Goal: Register for event/course

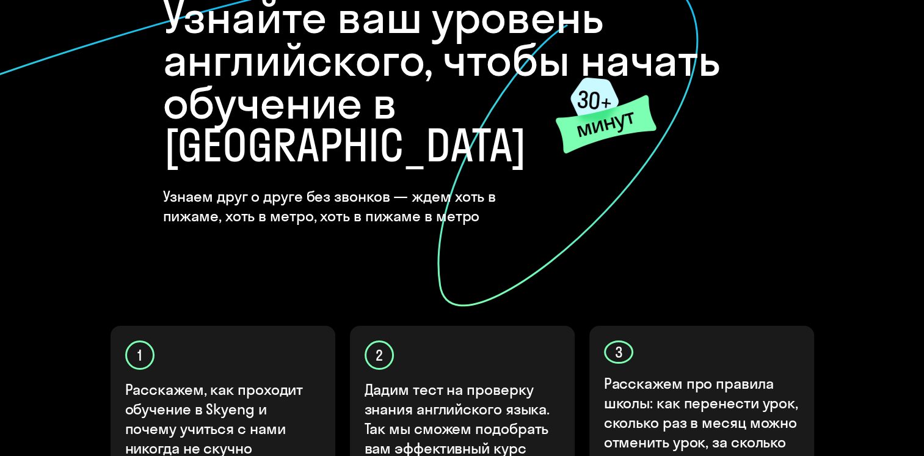
scroll to position [426, 0]
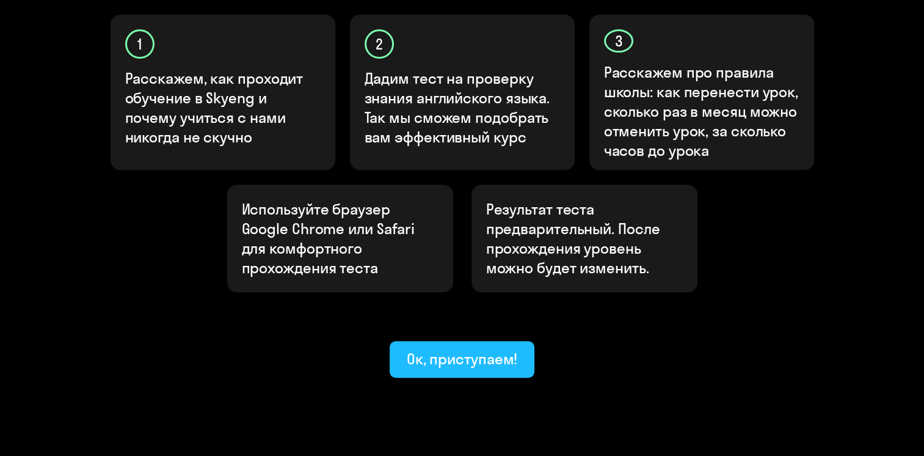
click at [484, 349] on div "Ок, приступаем!" at bounding box center [462, 359] width 111 height 20
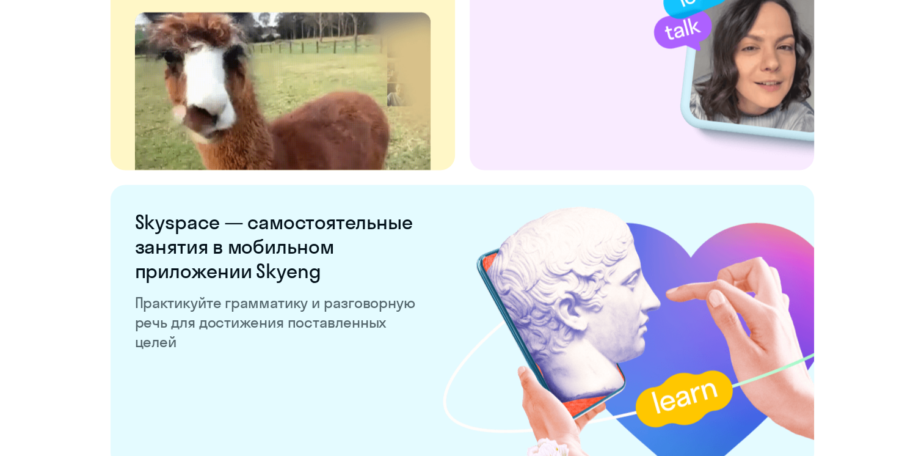
scroll to position [2374, 0]
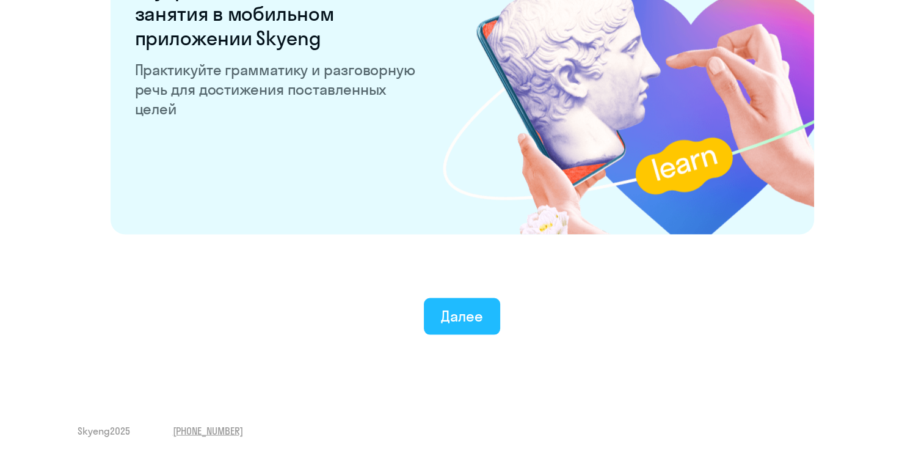
click at [454, 322] on div "Далее" at bounding box center [462, 316] width 42 height 20
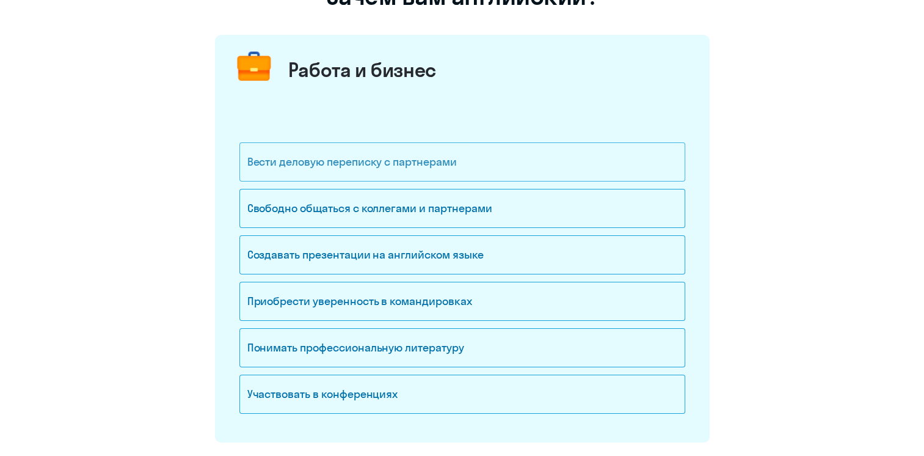
scroll to position [122, 0]
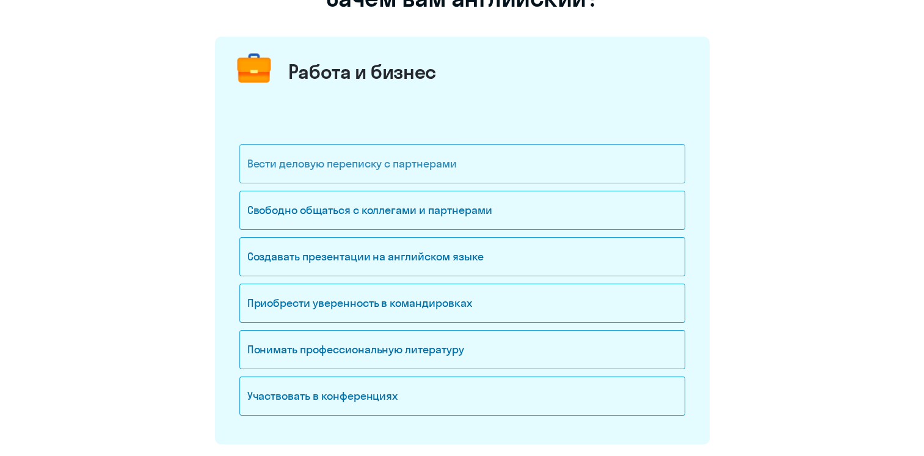
click at [413, 166] on div "Вести деловую переписку с партнерами" at bounding box center [462, 163] width 446 height 39
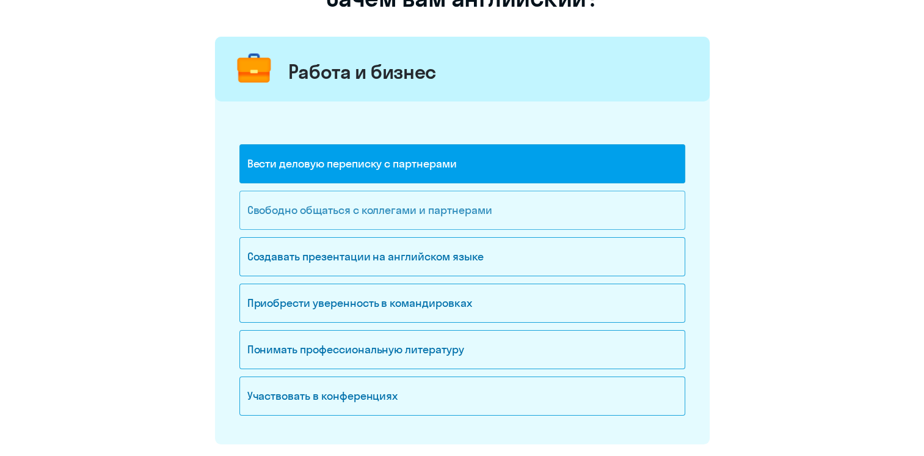
click at [401, 212] on div "Свободно общаться с коллегами и партнерами" at bounding box center [462, 210] width 446 height 39
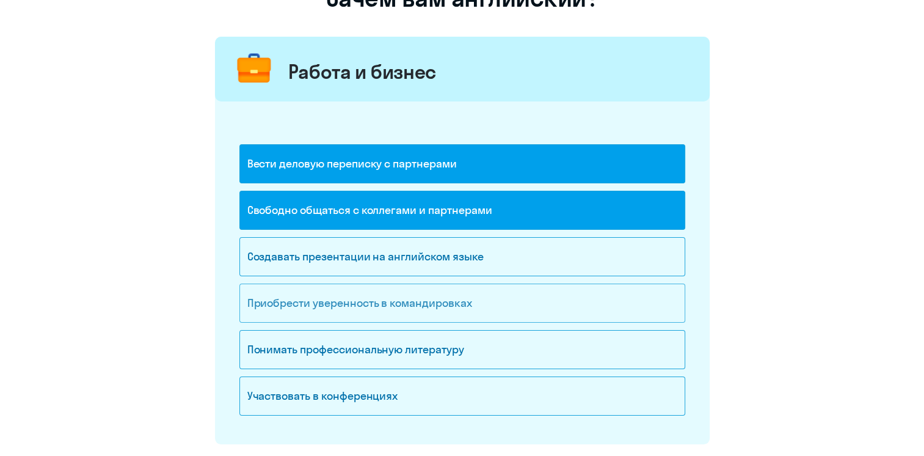
click at [384, 310] on div "Приобрести уверенность в командировках" at bounding box center [462, 302] width 446 height 39
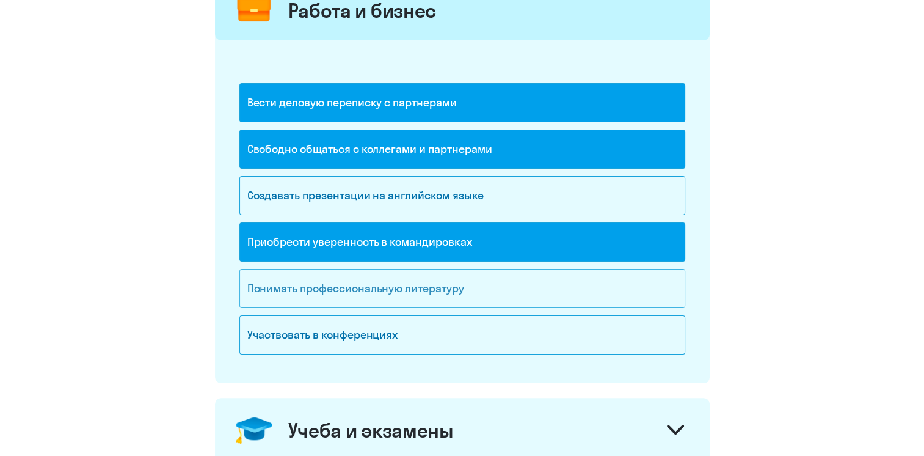
click at [384, 343] on div "Участвовать в конференциях" at bounding box center [462, 334] width 446 height 39
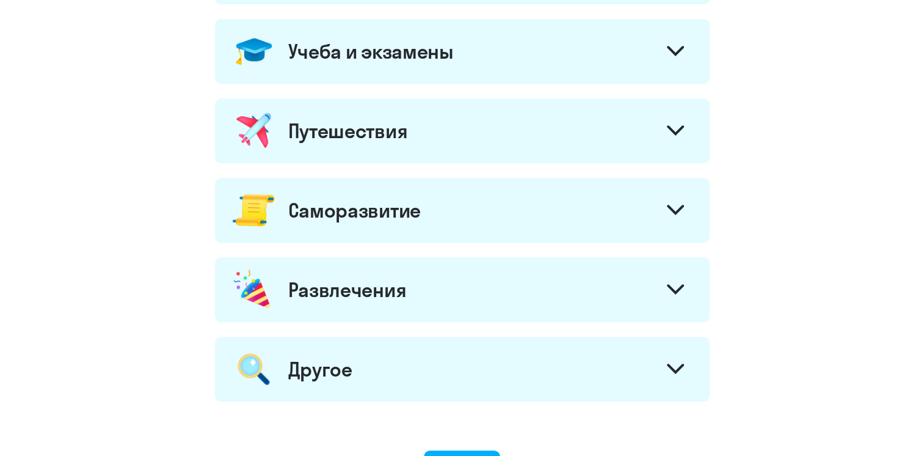
scroll to position [708, 0]
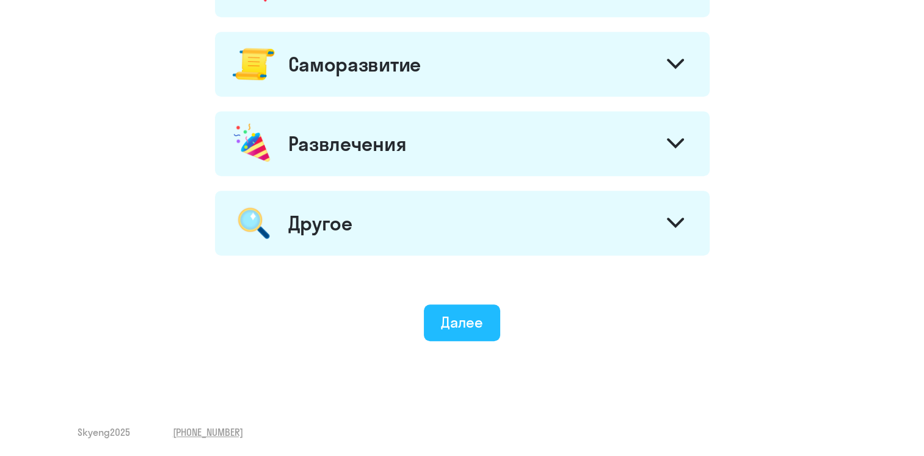
click at [462, 321] on div "Далее" at bounding box center [462, 322] width 42 height 20
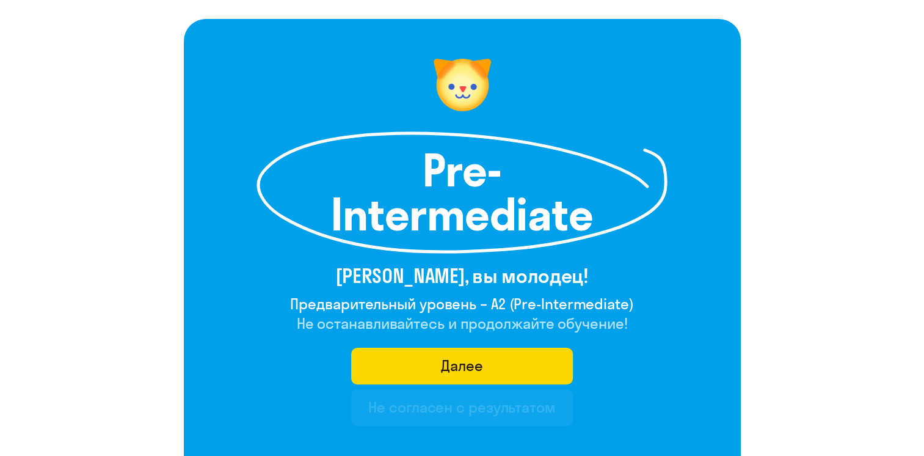
scroll to position [122, 0]
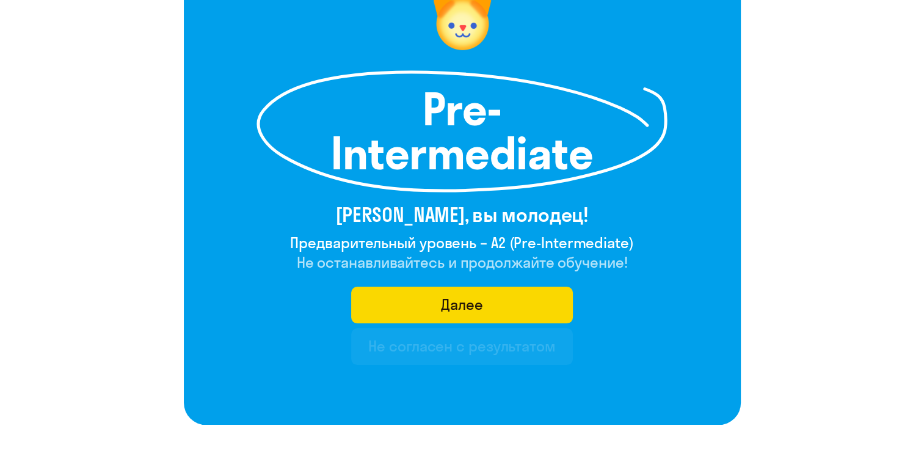
drag, startPoint x: 606, startPoint y: 155, endPoint x: 595, endPoint y: 161, distance: 11.7
click at [595, 161] on div "Pre-Intermediate" at bounding box center [462, 131] width 557 height 122
copy div "Pre-Intermediate"
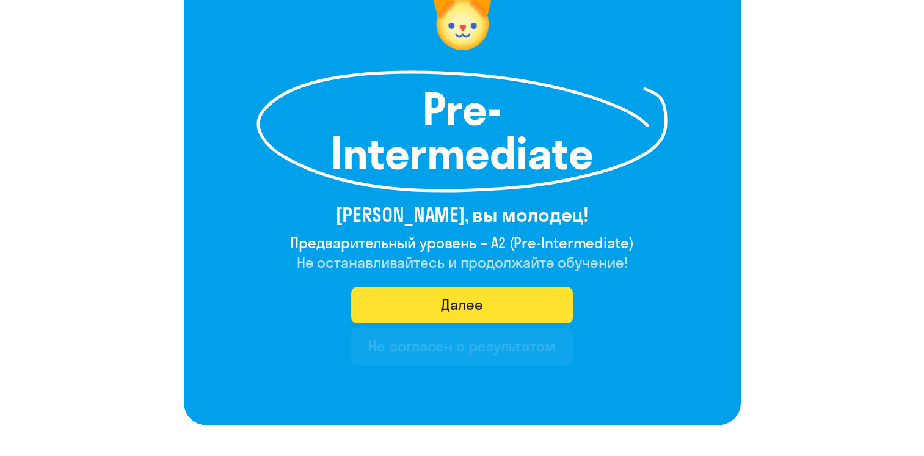
click at [513, 299] on button "Далее" at bounding box center [462, 304] width 222 height 37
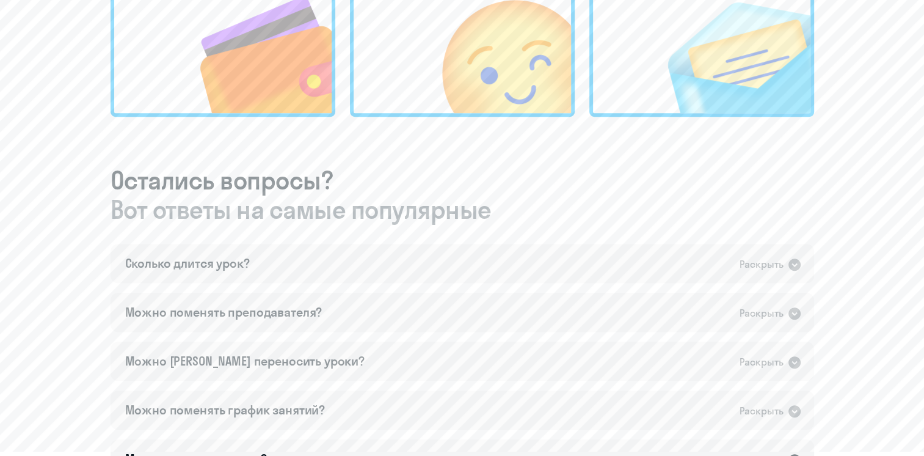
scroll to position [550, 0]
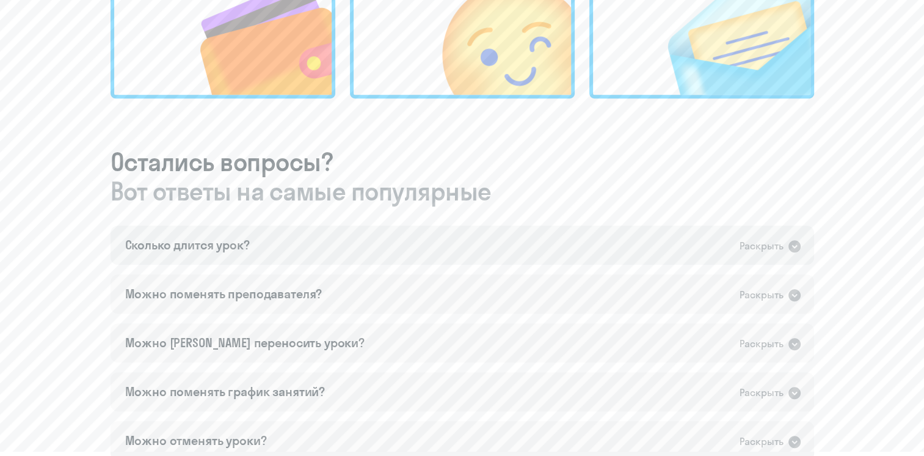
click at [789, 243] on icon at bounding box center [794, 246] width 12 height 12
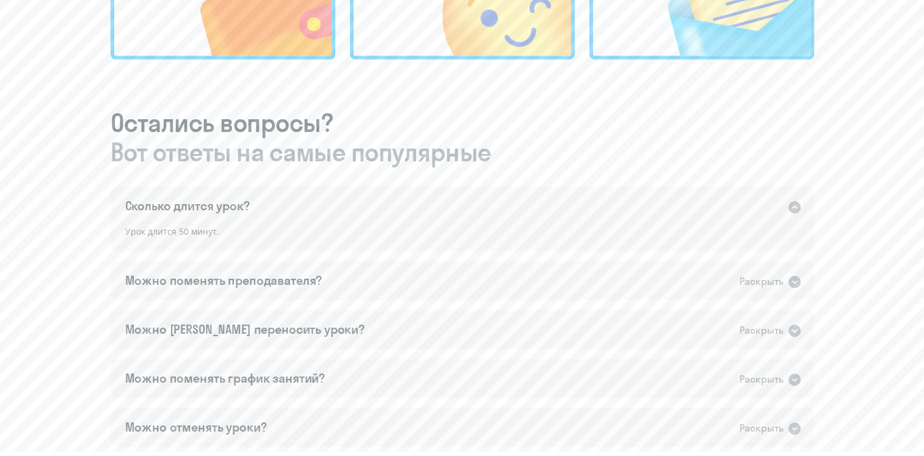
scroll to position [611, 0]
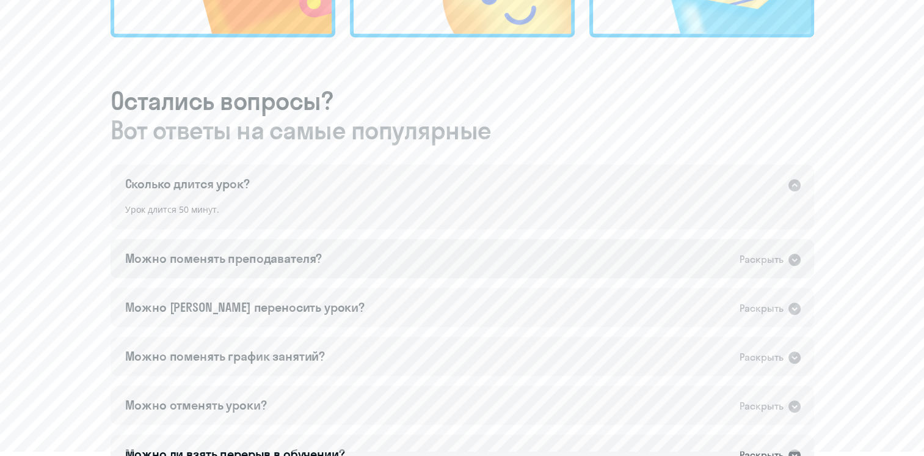
click at [793, 256] on icon at bounding box center [794, 259] width 12 height 12
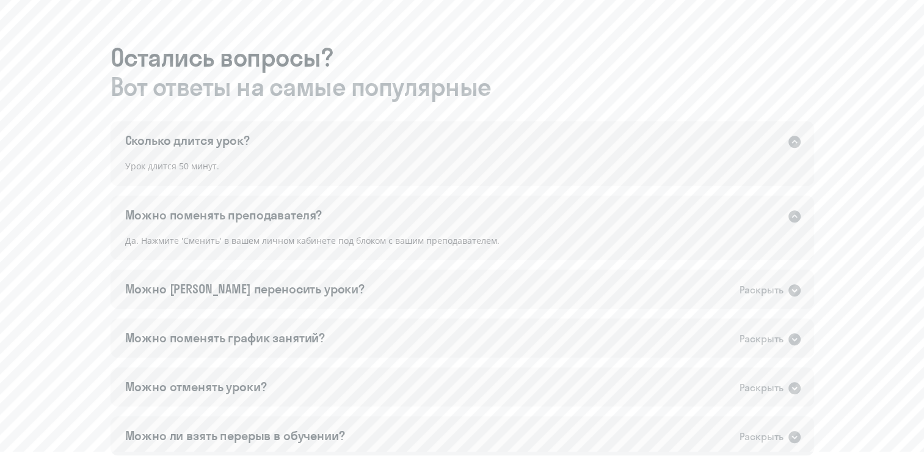
scroll to position [672, 0]
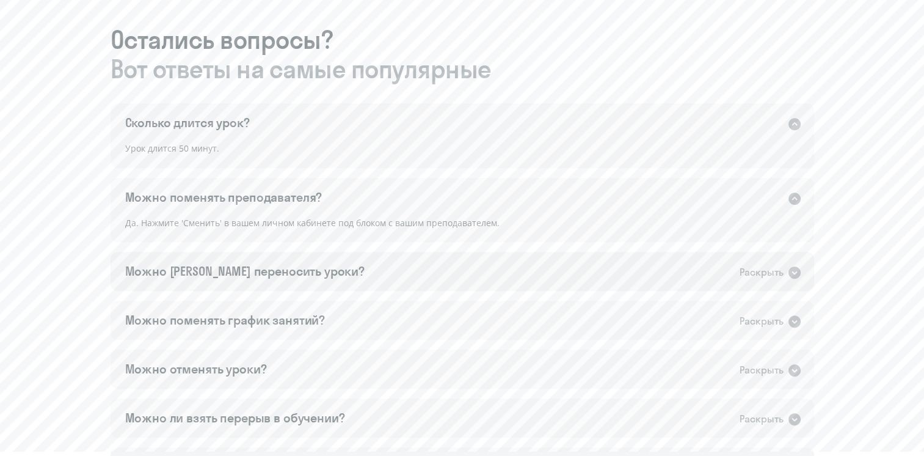
click at [788, 280] on icon at bounding box center [794, 272] width 15 height 15
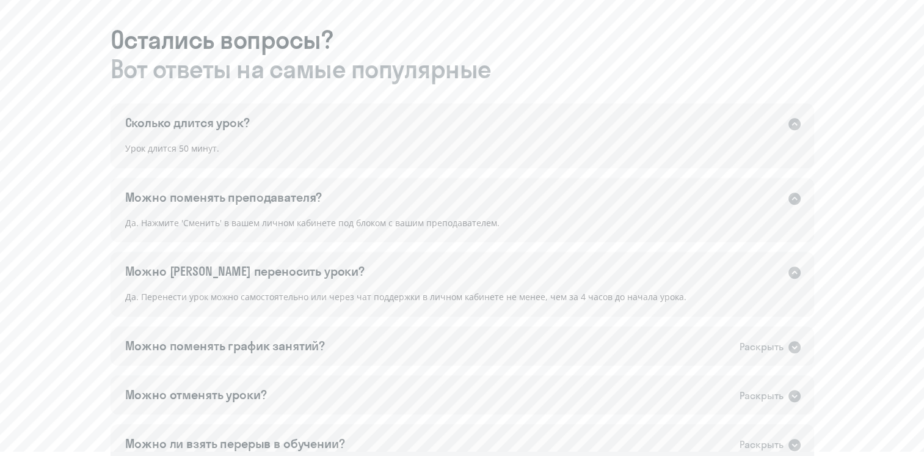
scroll to position [733, 0]
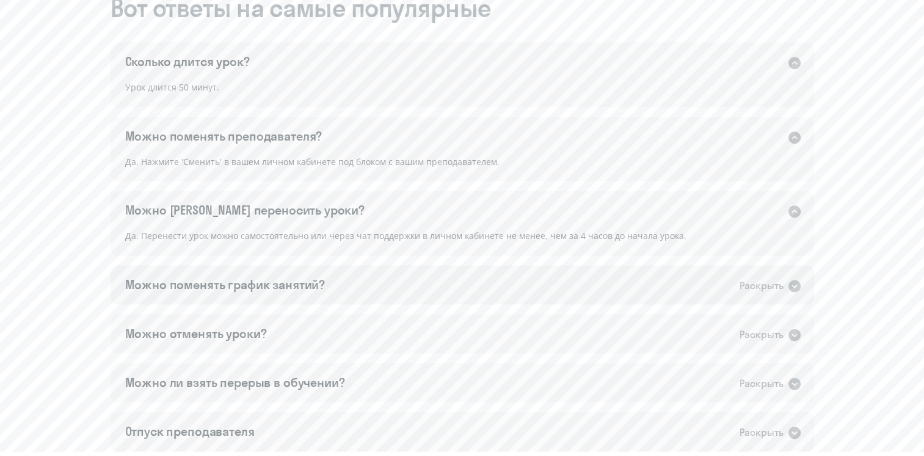
click at [782, 286] on div "Раскрыть" at bounding box center [762, 285] width 44 height 15
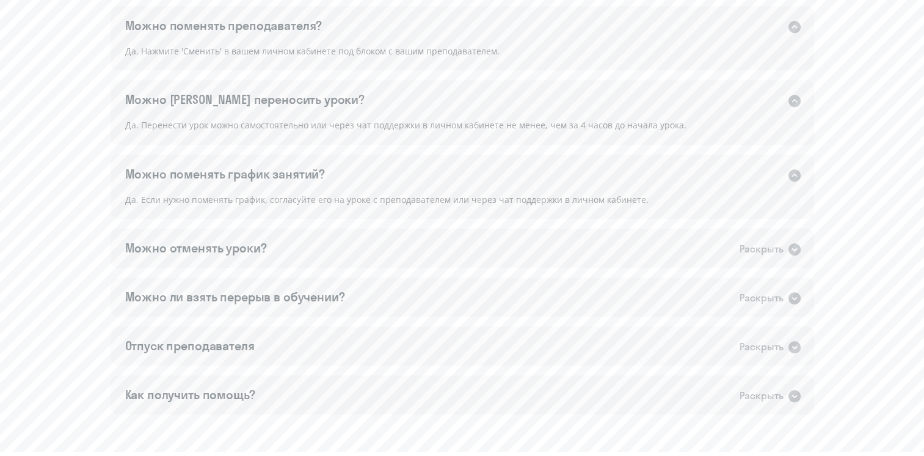
scroll to position [855, 0]
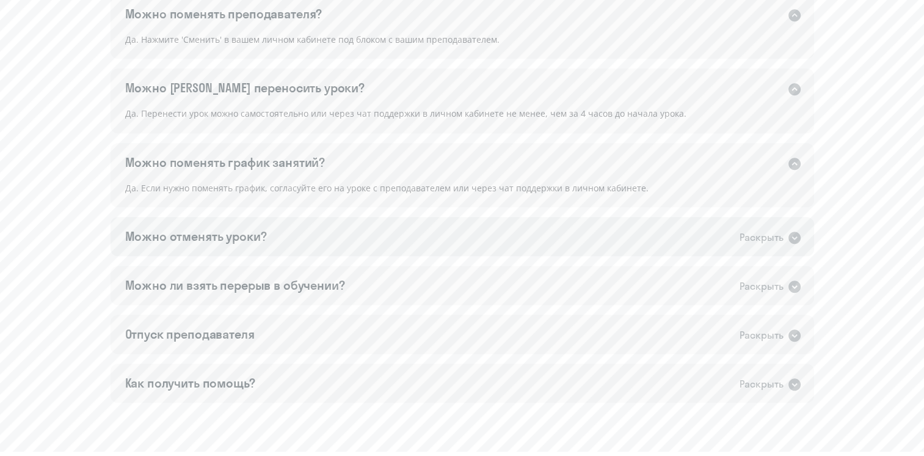
click at [778, 238] on div "Раскрыть" at bounding box center [762, 237] width 44 height 15
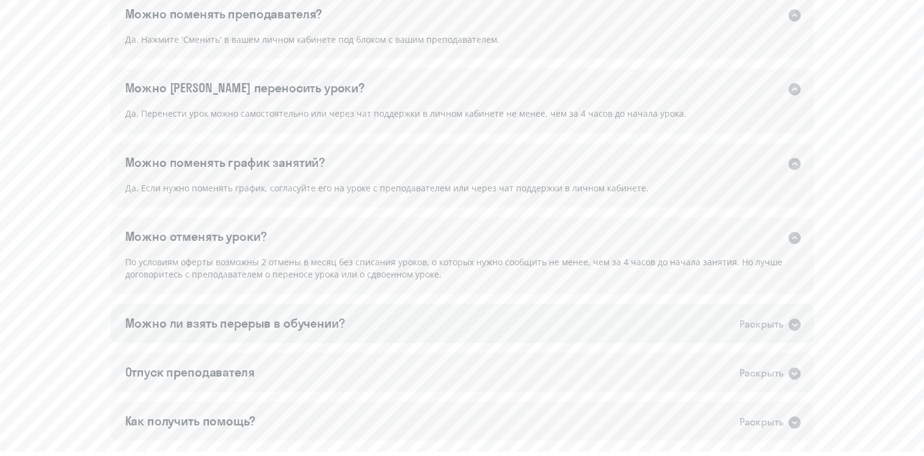
click at [784, 321] on div "Раскрыть" at bounding box center [771, 324] width 62 height 16
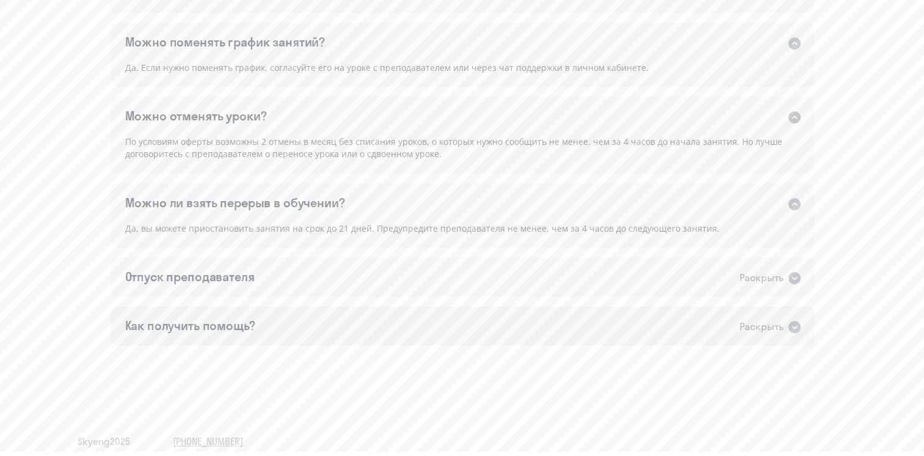
scroll to position [977, 0]
click at [788, 282] on icon at bounding box center [794, 276] width 15 height 15
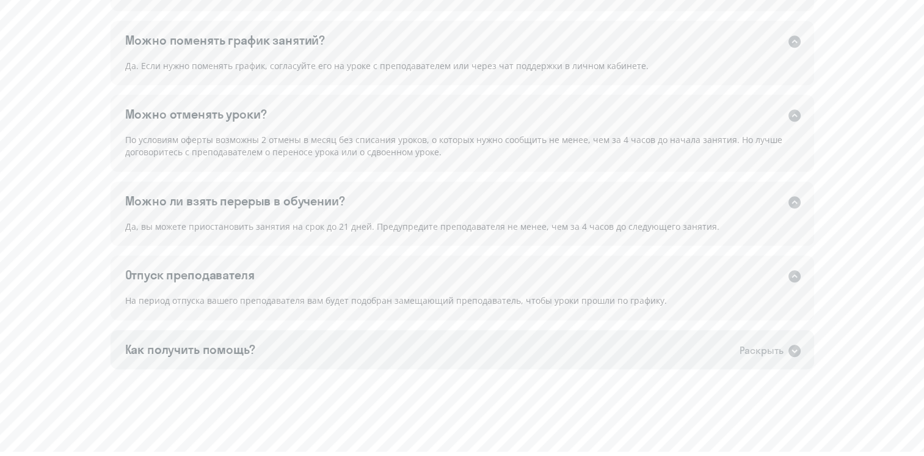
click at [784, 344] on div "Раскрыть" at bounding box center [771, 350] width 62 height 16
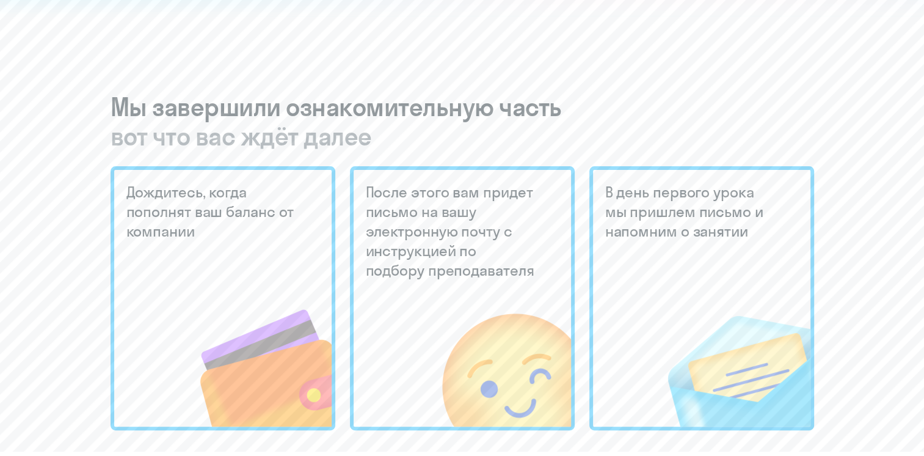
scroll to position [0, 0]
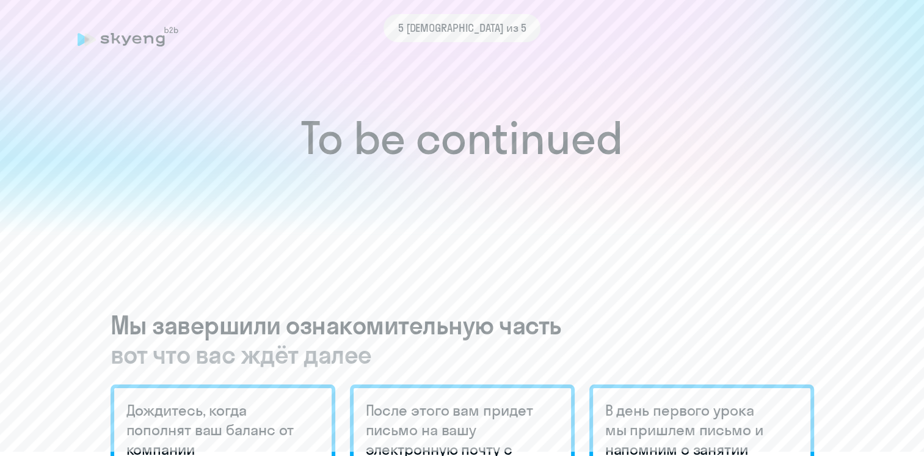
click at [432, 405] on h5 "После этого вам придет письмо на вашу электронную почту с инструкцией по подбор…" at bounding box center [452, 449] width 172 height 98
